Goal: Task Accomplishment & Management: Use online tool/utility

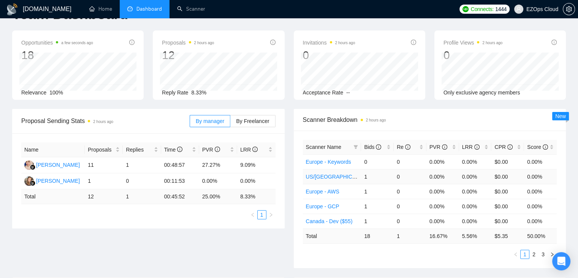
scroll to position [38, 0]
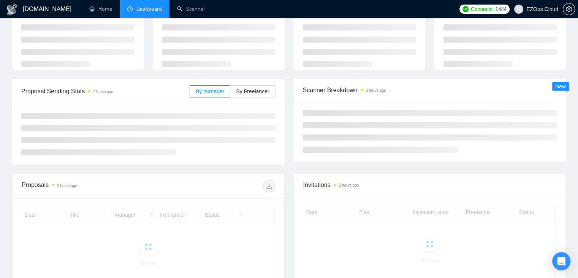
scroll to position [39, 0]
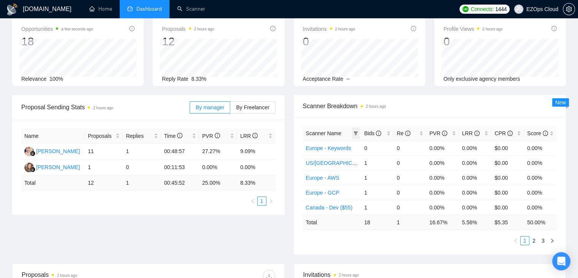
click at [353, 133] on span at bounding box center [356, 132] width 8 height 11
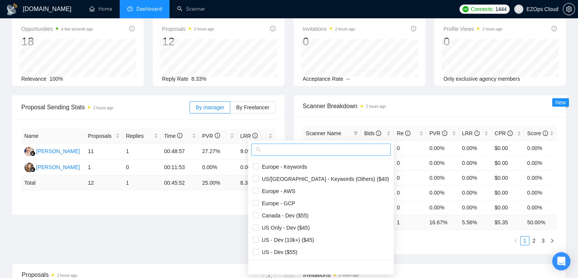
click at [343, 152] on input "text" at bounding box center [325, 149] width 124 height 8
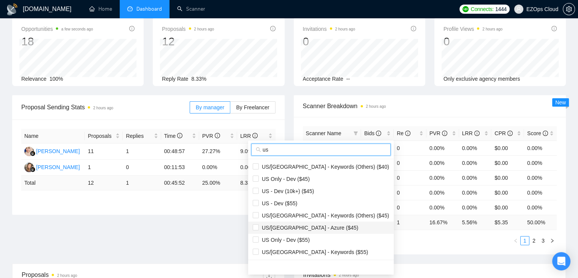
type input "us"
click at [301, 231] on span "US/Canada - Azure ($45)" at bounding box center [321, 227] width 137 height 8
checkbox input "true"
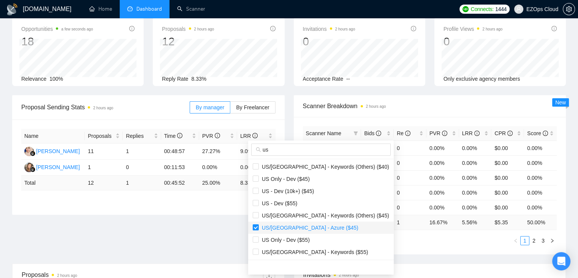
scroll to position [12, 0]
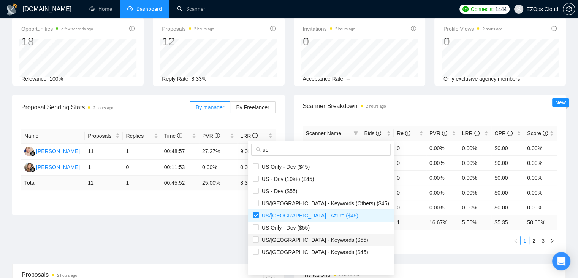
click at [312, 239] on span "US/Canada - Keywords ($55)" at bounding box center [314, 240] width 110 height 6
checkbox input "true"
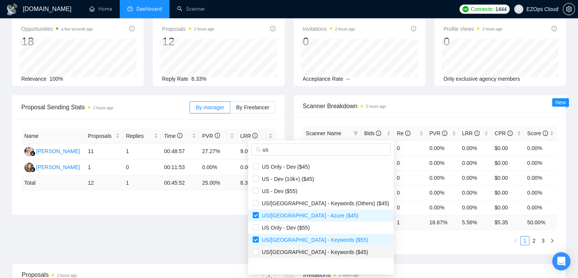
click at [314, 249] on span "US/Canada - Keywords ($45)" at bounding box center [314, 252] width 110 height 6
checkbox input "true"
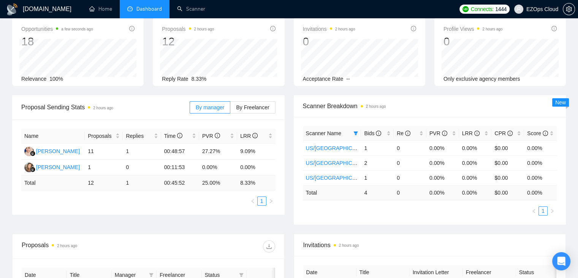
click at [371, 248] on main "Team Dashboard 2025-09-01 2025-09-07 Last 30 Days Today Yesterday This Week Las…" at bounding box center [289, 239] width 554 height 494
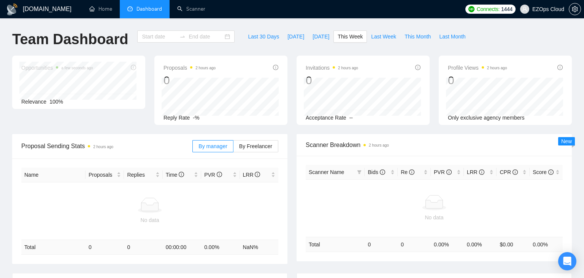
type input "[DATE]"
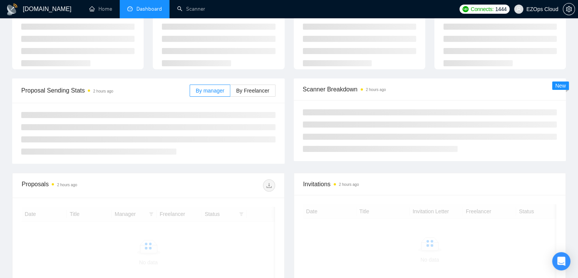
scroll to position [40, 0]
